Goal: Transaction & Acquisition: Purchase product/service

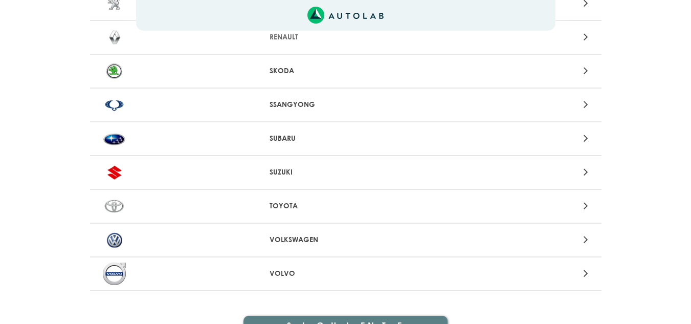
scroll to position [1074, 0]
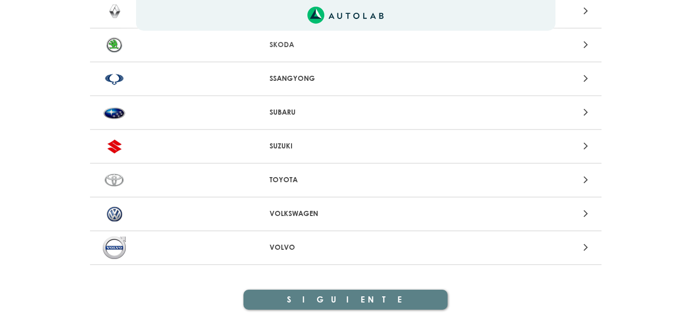
click at [299, 105] on div "SUBARU" at bounding box center [346, 113] width 512 height 34
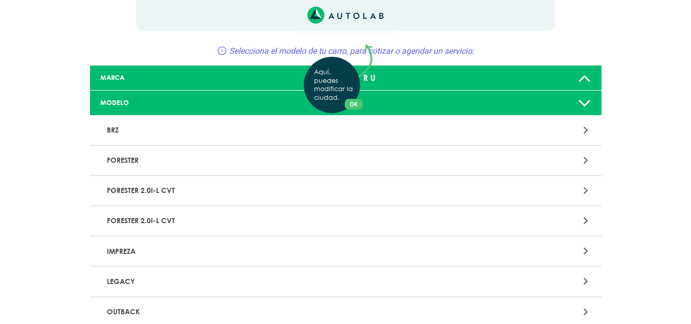
scroll to position [51, 0]
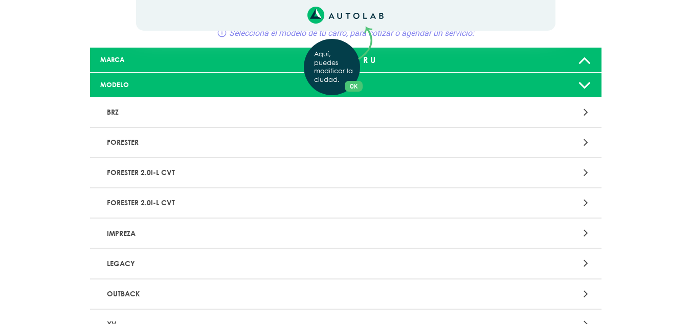
click at [141, 139] on div "Aquí, puedes modificar la ciudad. OK .aex,.bex{fill:none!important;stroke:#50c4…" at bounding box center [345, 111] width 691 height 324
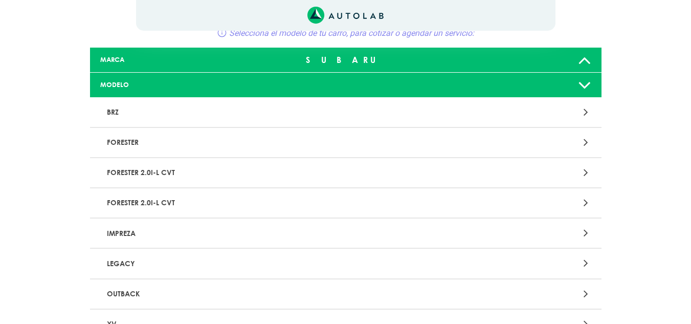
click at [584, 142] on icon at bounding box center [586, 142] width 5 height 13
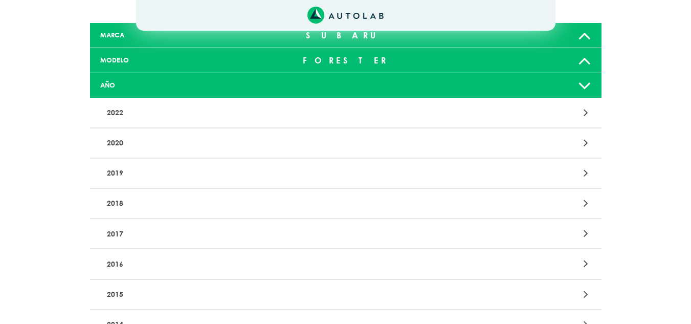
scroll to position [102, 0]
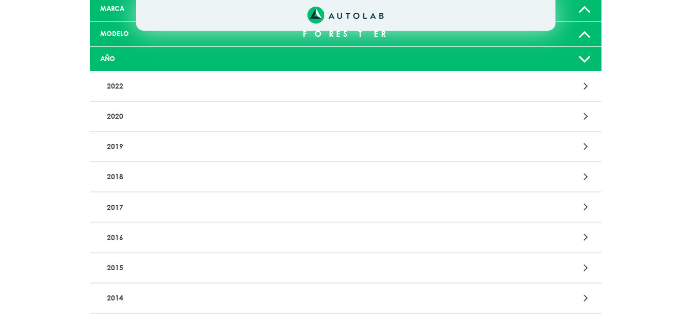
click at [588, 145] on icon at bounding box center [586, 146] width 5 height 13
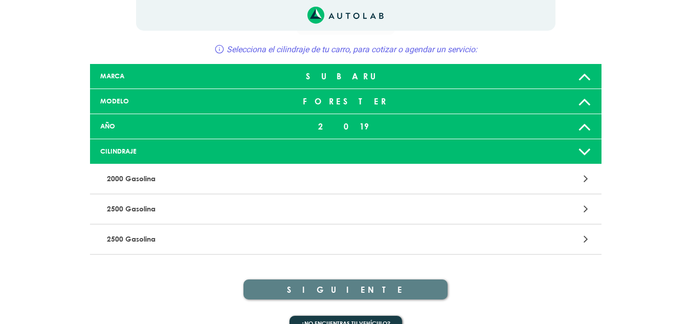
scroll to position [55, 0]
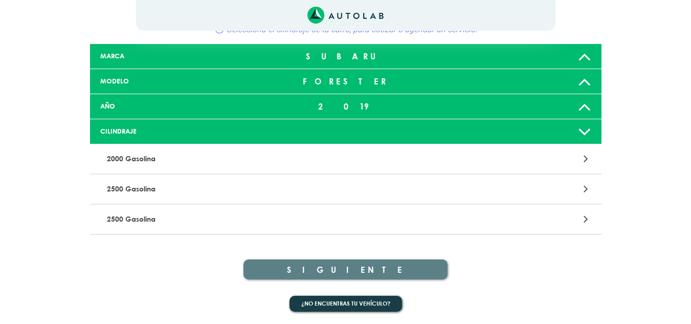
click at [570, 193] on div at bounding box center [512, 189] width 167 height 14
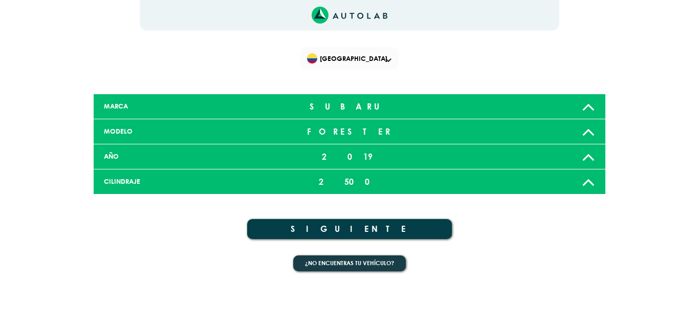
click at [369, 227] on button "SIGUIENTE" at bounding box center [349, 229] width 205 height 20
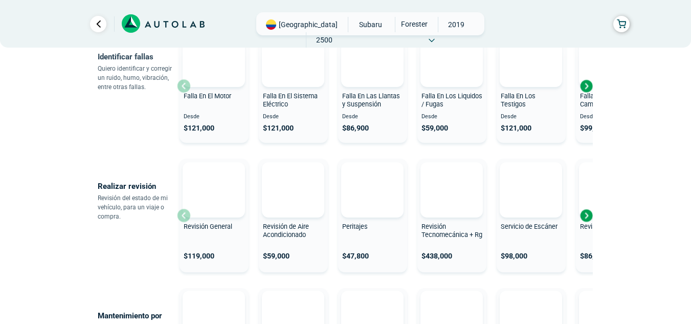
scroll to position [307, 0]
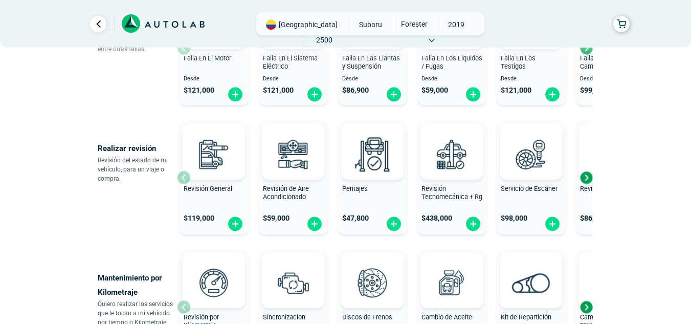
click at [588, 176] on div "Next slide" at bounding box center [586, 177] width 15 height 15
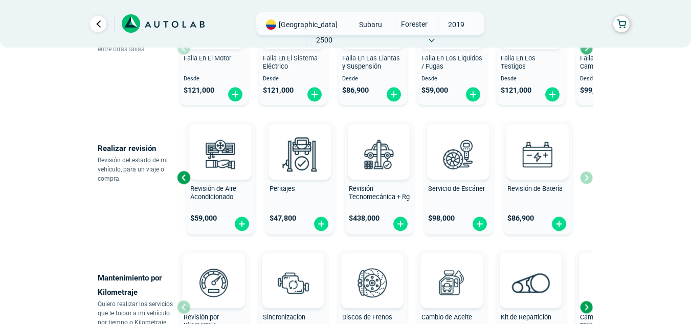
click at [588, 176] on div "Revisión General $ 119,000 Revisión de Aire Acondicionado $ 59,000 Peritajes $ …" at bounding box center [385, 178] width 416 height 122
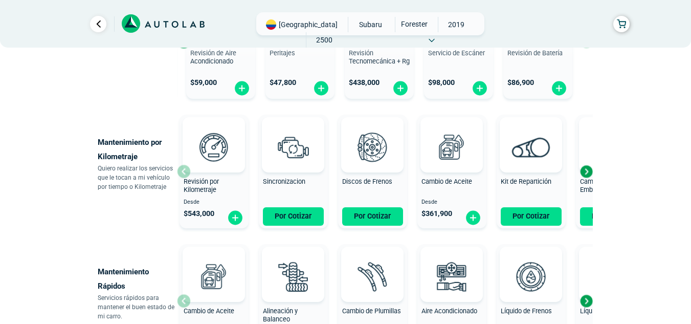
scroll to position [460, 0]
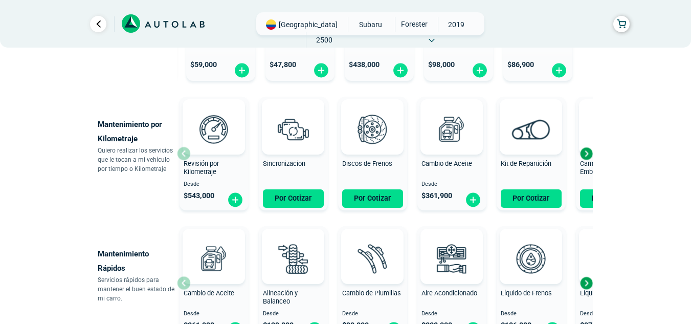
click at [585, 152] on div "Next slide" at bounding box center [586, 153] width 15 height 15
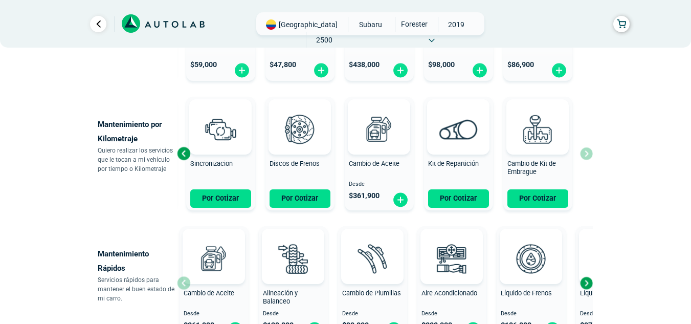
click at [588, 150] on div "Revisión por Kilometraje Desde $ 543,000 Sincronizacion Por Cotizar Discos de F…" at bounding box center [385, 154] width 416 height 122
click at [301, 168] on div "Discos de Frenos" at bounding box center [300, 170] width 69 height 20
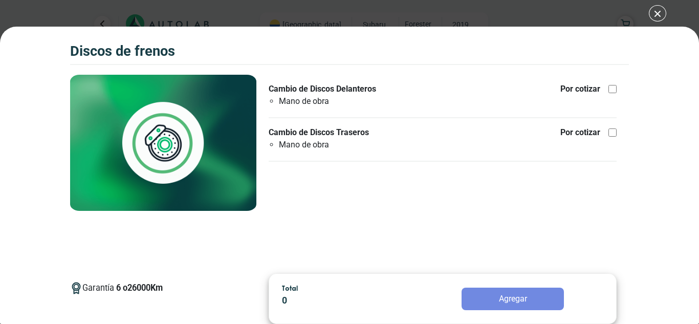
click at [666, 7] on div "Discos de Frenos Discos de Frenos Garantía 6 26000 Km" at bounding box center [349, 162] width 699 height 324
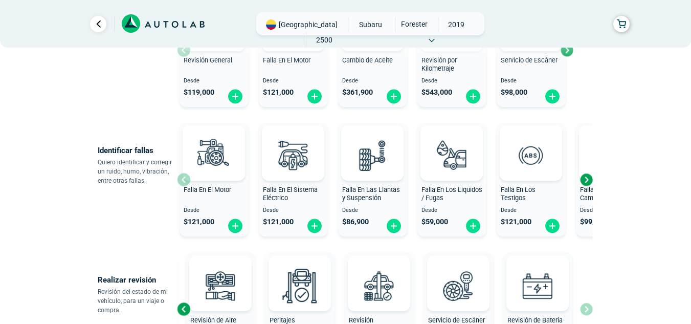
scroll to position [51, 0]
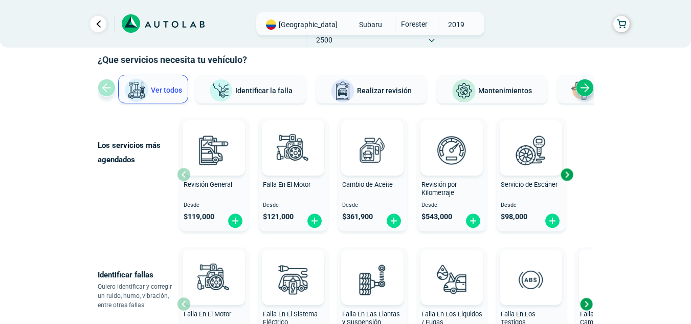
scroll to position [460, 0]
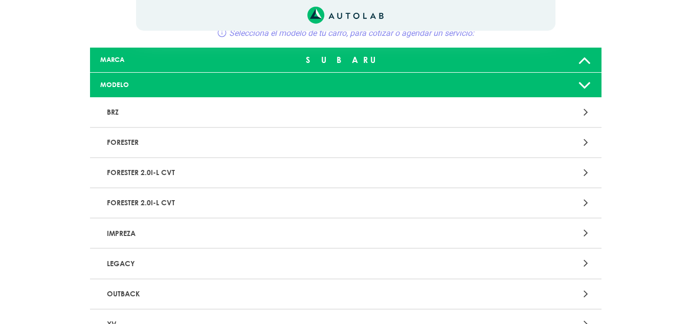
scroll to position [1179, 0]
